Goal: Task Accomplishment & Management: Use online tool/utility

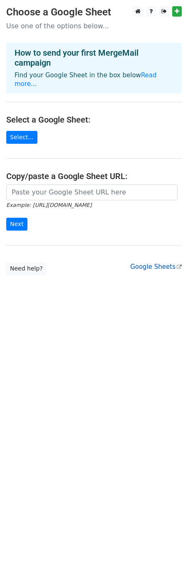
click at [147, 265] on link "Google Sheets" at bounding box center [156, 266] width 52 height 7
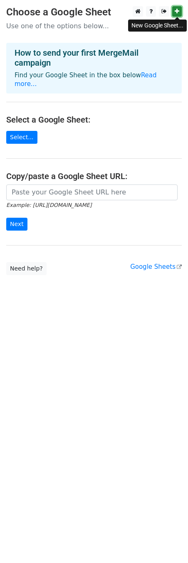
click at [176, 11] on icon at bounding box center [176, 11] width 5 height 6
click at [22, 139] on link "Select..." at bounding box center [21, 137] width 31 height 13
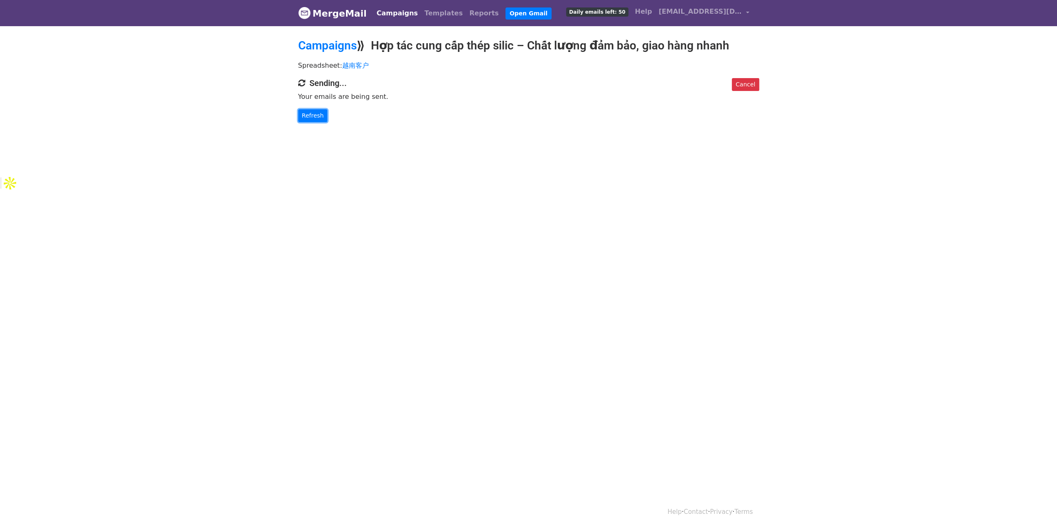
drag, startPoint x: 318, startPoint y: 115, endPoint x: 387, endPoint y: 124, distance: 70.0
click at [318, 115] on link "Refresh" at bounding box center [312, 115] width 29 height 13
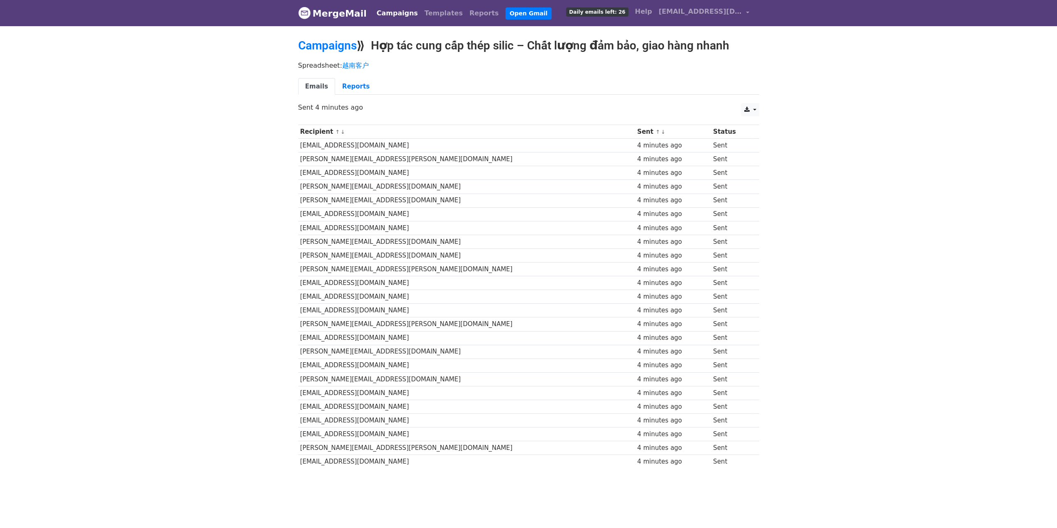
click at [712, 134] on th "Status" at bounding box center [732, 132] width 42 height 14
click at [753, 103] on link at bounding box center [750, 109] width 18 height 13
click at [803, 96] on body "MergeMail Campaigns Templates Reports Open Gmail Daily emails left: 26 Help [EM…" at bounding box center [528, 262] width 1057 height 525
click at [608, 16] on span "Daily emails left: 26" at bounding box center [597, 11] width 62 height 9
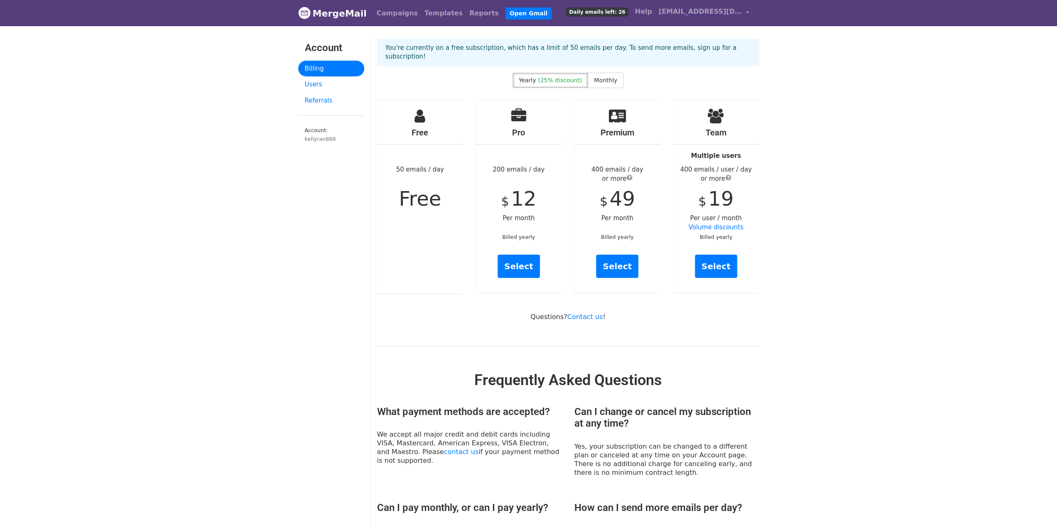
click at [444, 166] on div "Free 50 emails / day Free" at bounding box center [420, 197] width 86 height 194
drag, startPoint x: 445, startPoint y: 170, endPoint x: 381, endPoint y: 171, distance: 63.6
click at [381, 171] on div "Free 50 emails / day Free" at bounding box center [420, 197] width 86 height 194
